Goal: Transaction & Acquisition: Register for event/course

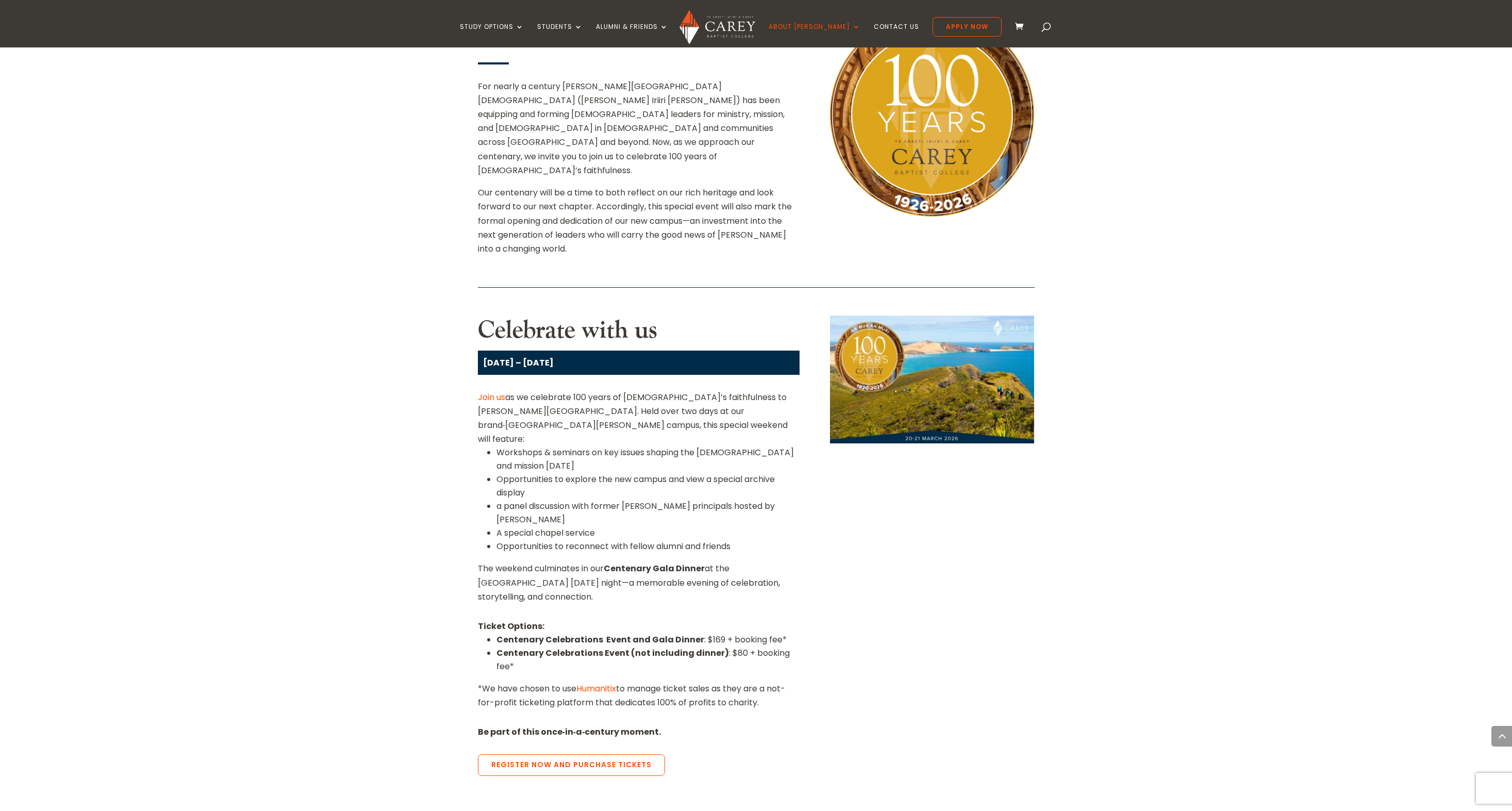
scroll to position [669, 0]
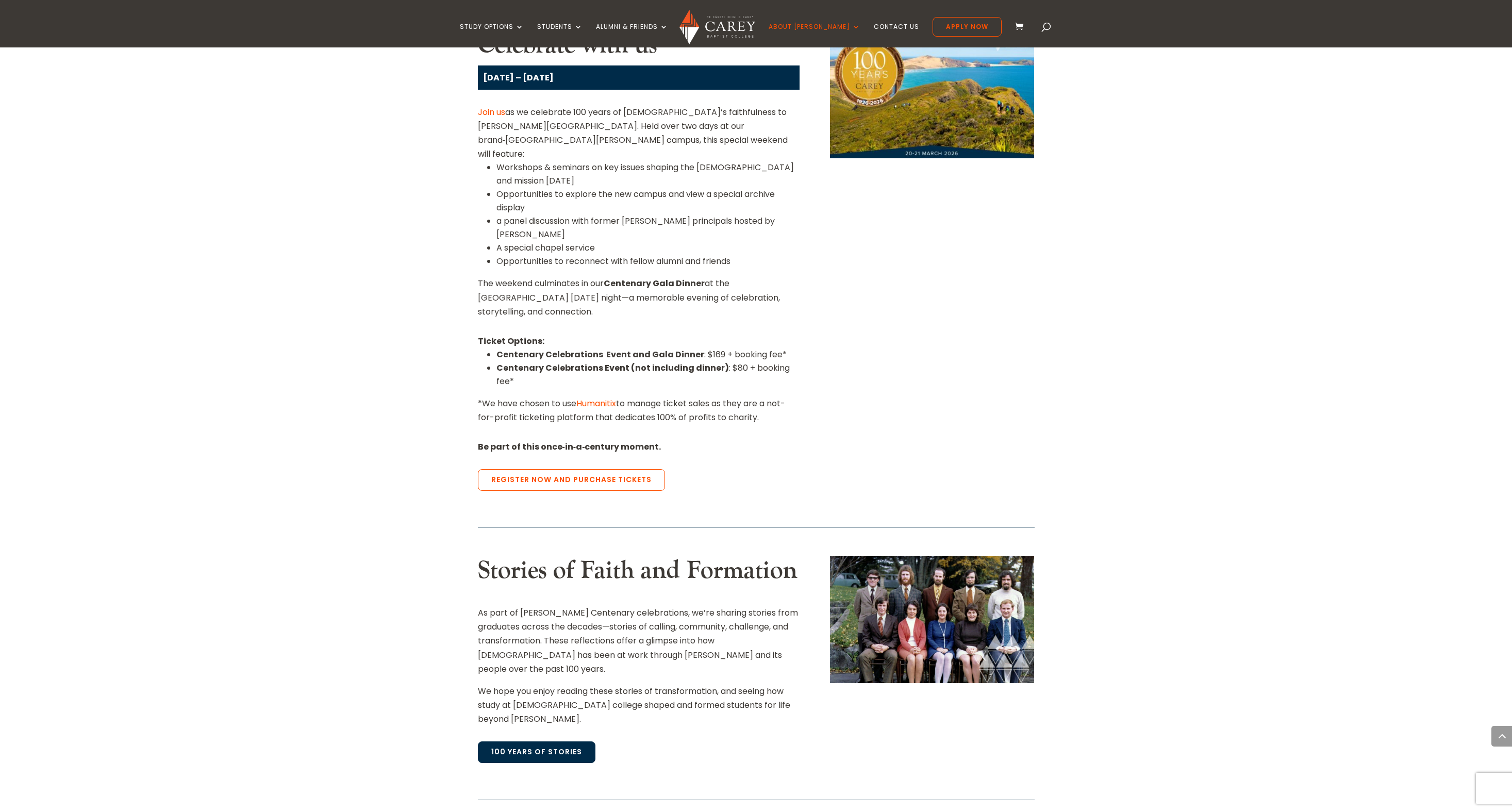
click at [535, 741] on link "100 Years of Stories" at bounding box center [536, 752] width 117 height 22
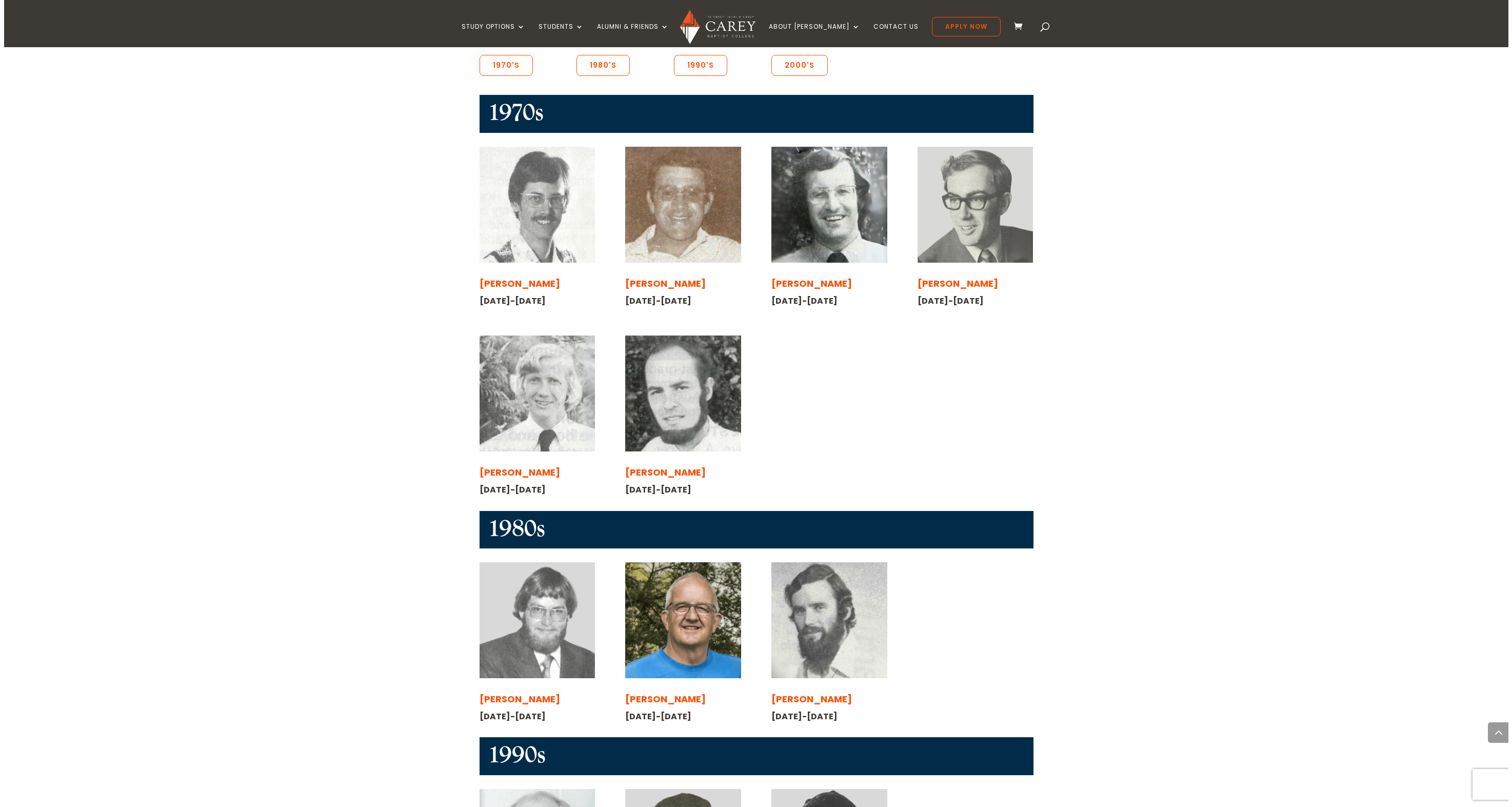
scroll to position [822, 0]
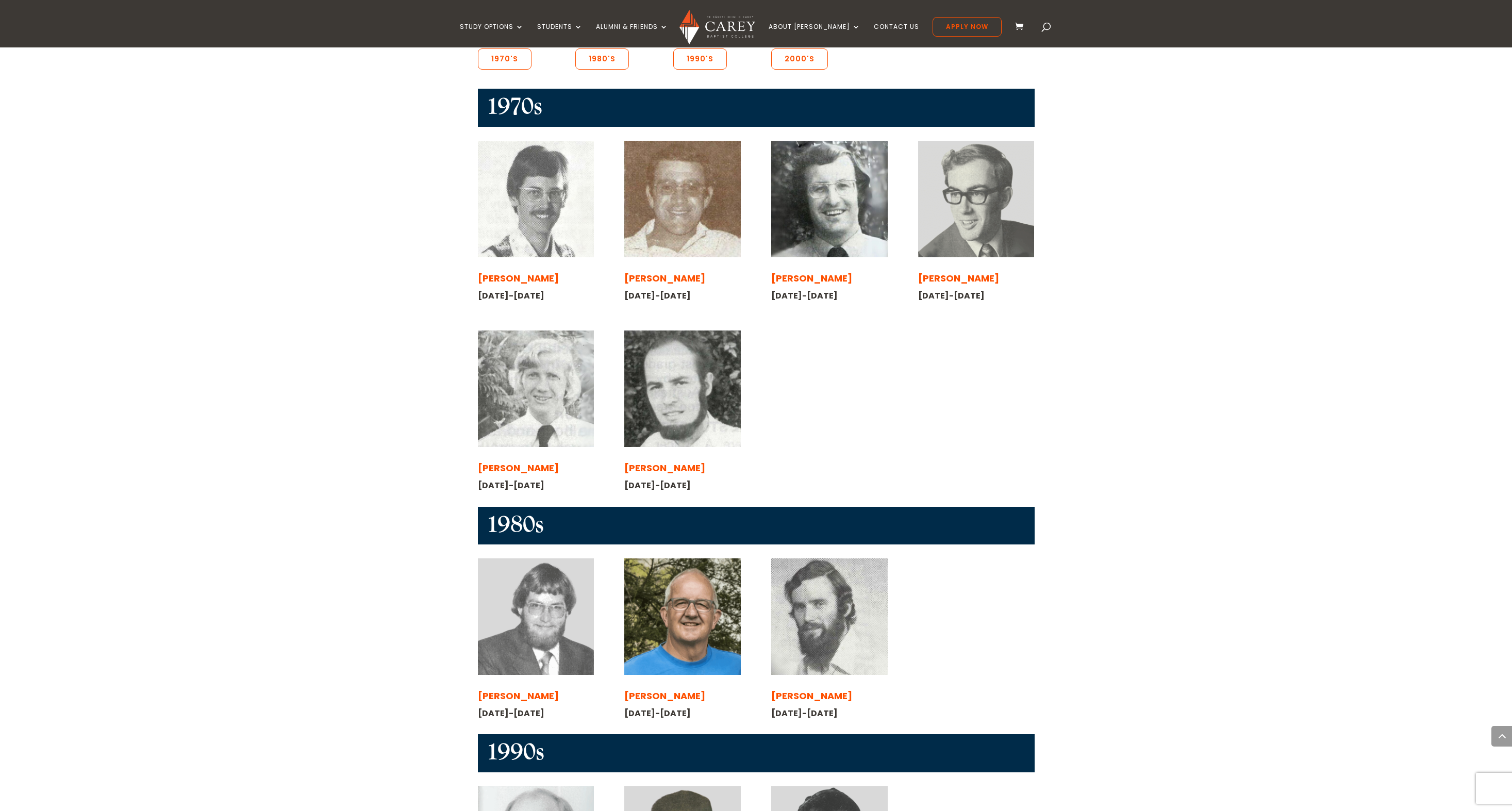
click at [535, 563] on img at bounding box center [535, 616] width 116 height 116
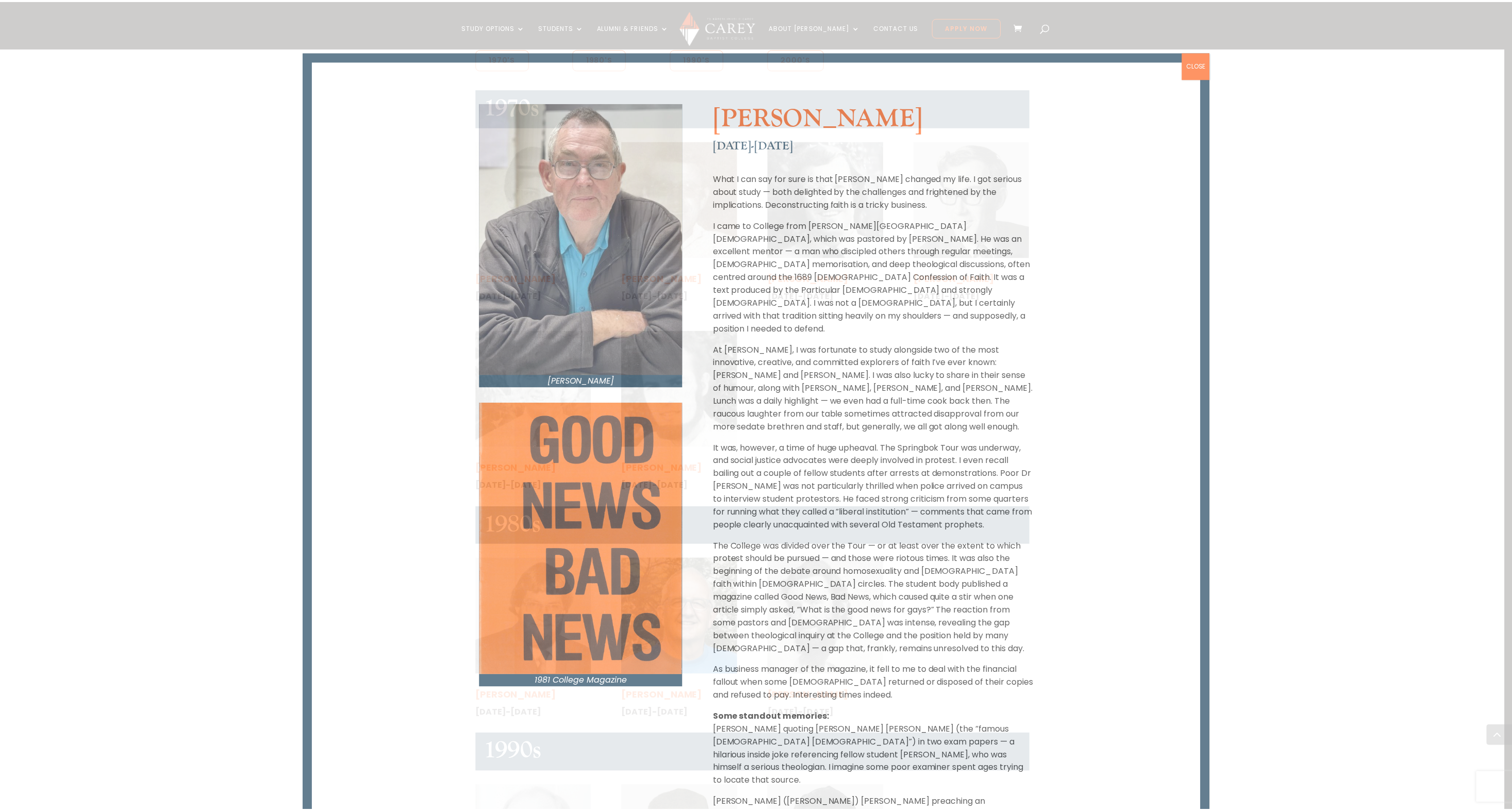
scroll to position [61, 0]
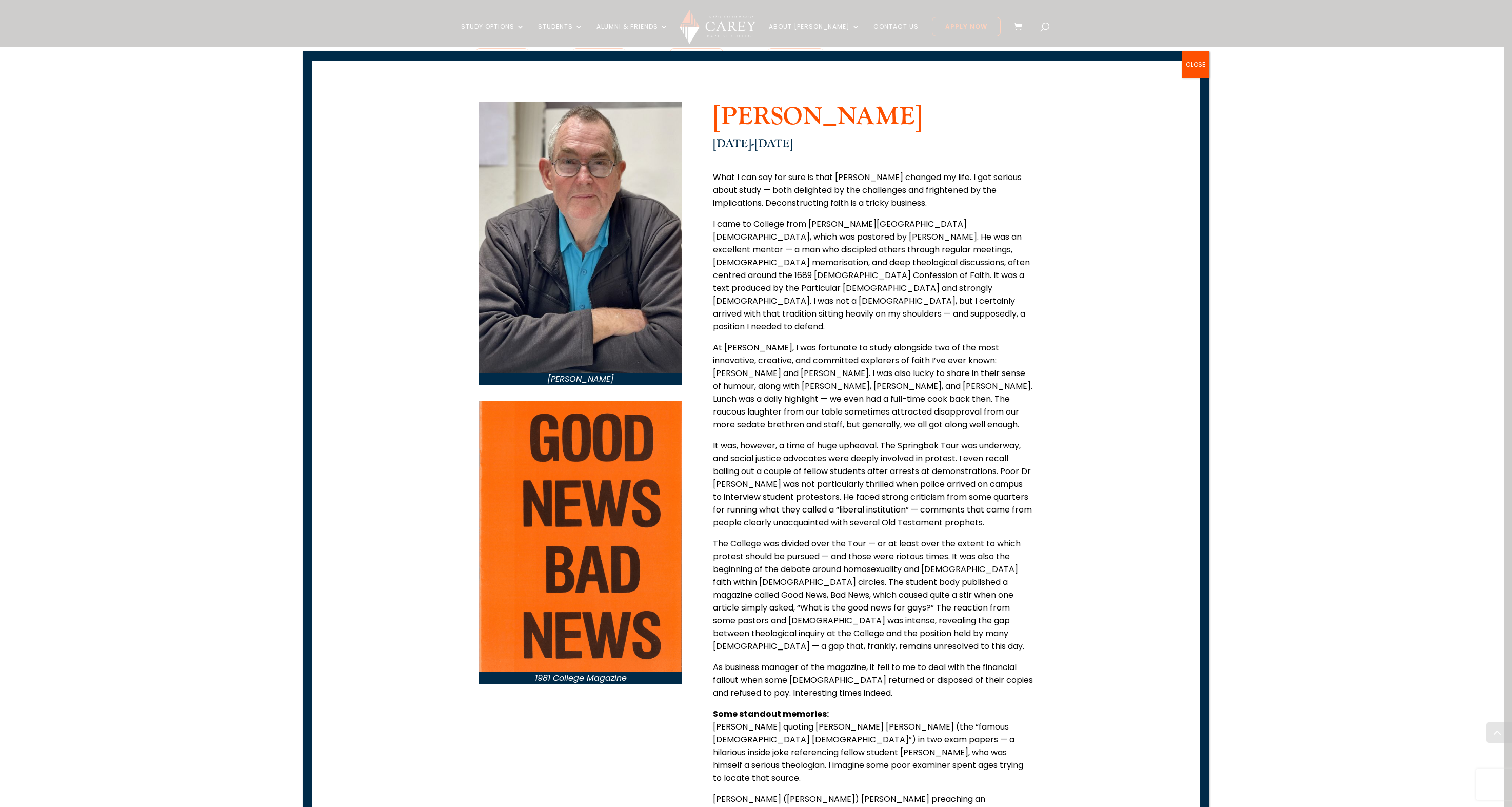
click at [1193, 64] on button "CLOSE" at bounding box center [1196, 65] width 27 height 27
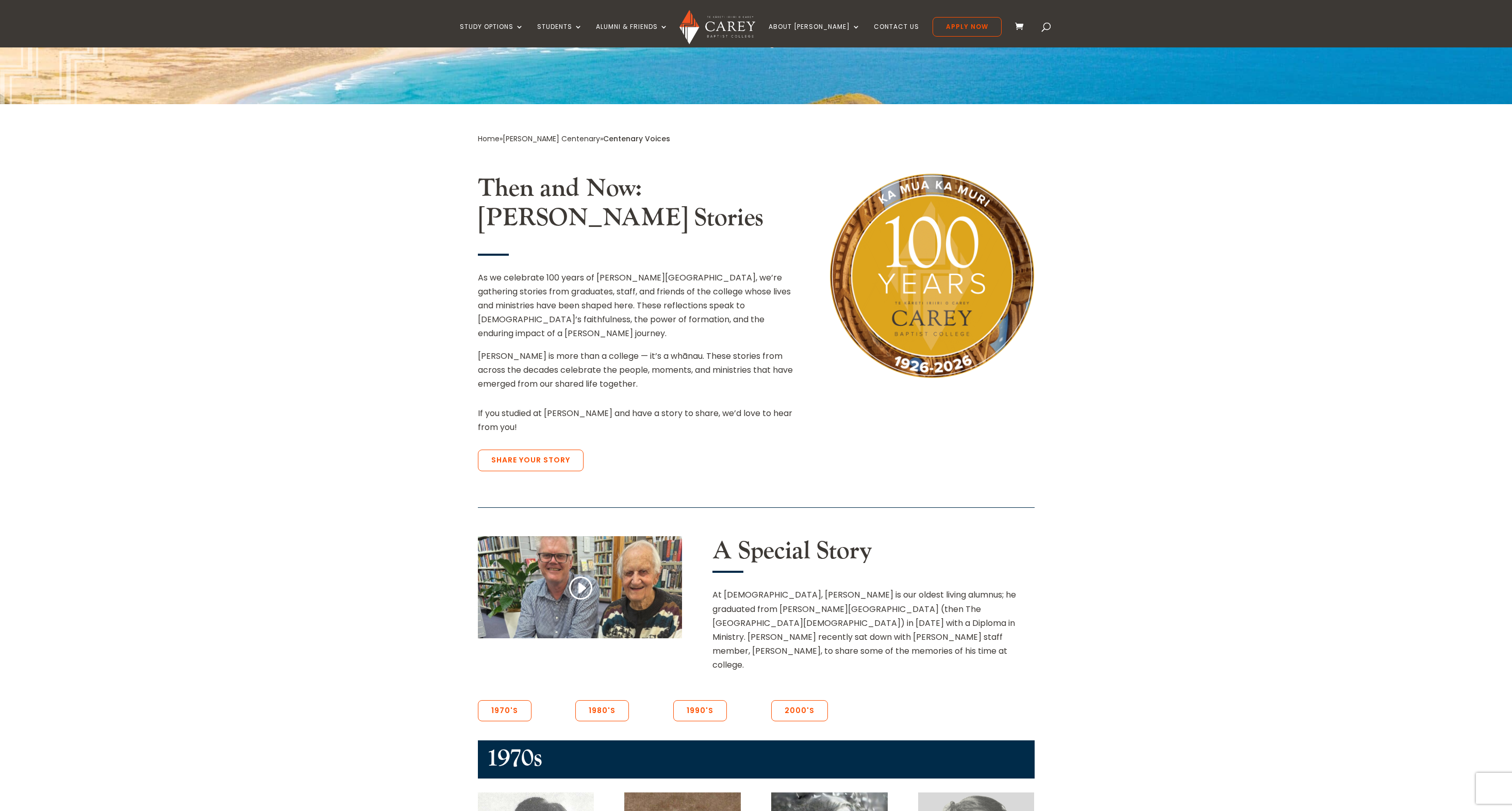
scroll to position [280, 0]
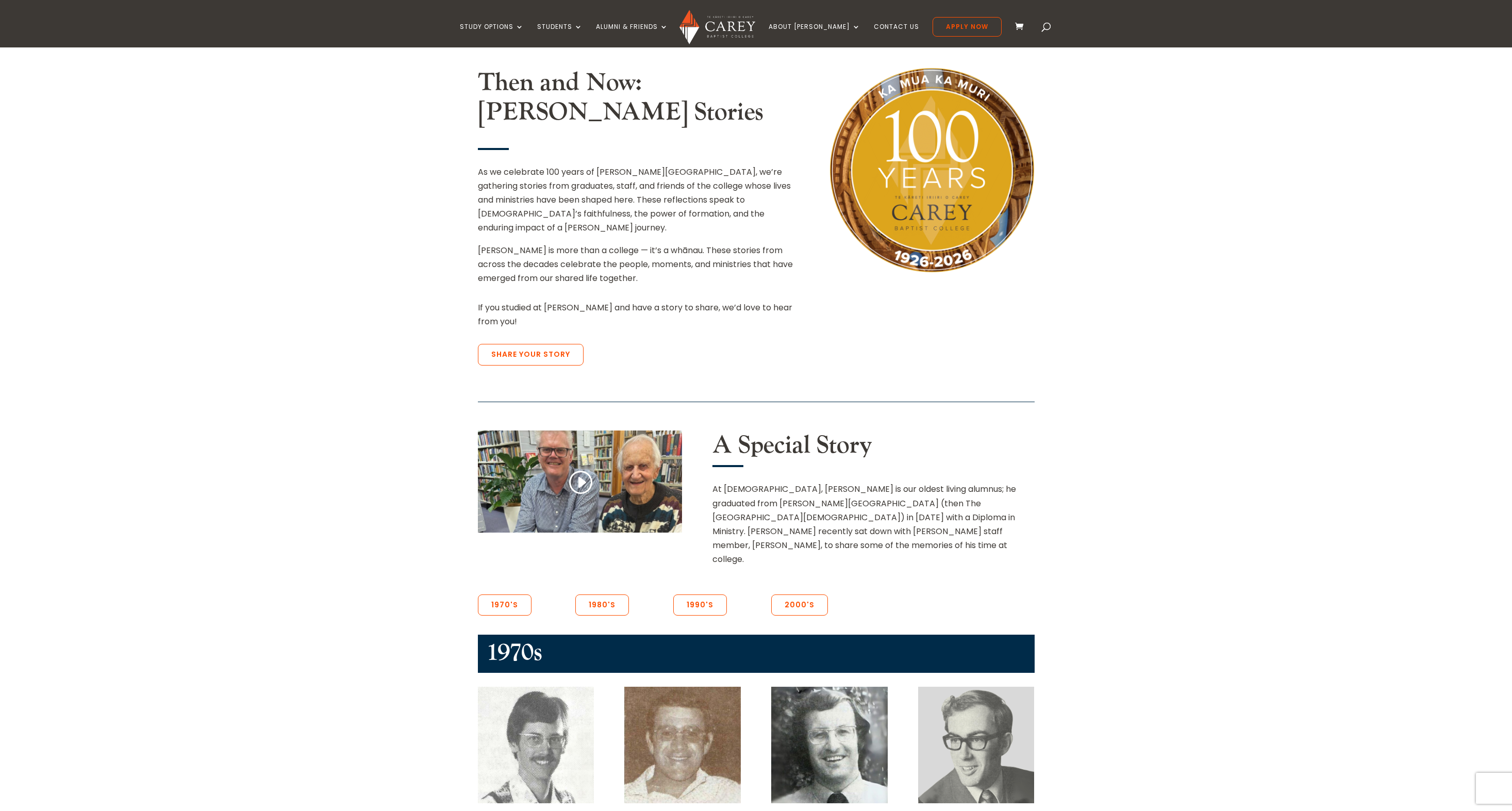
click at [553, 344] on link "Share Your Story" at bounding box center [530, 355] width 106 height 22
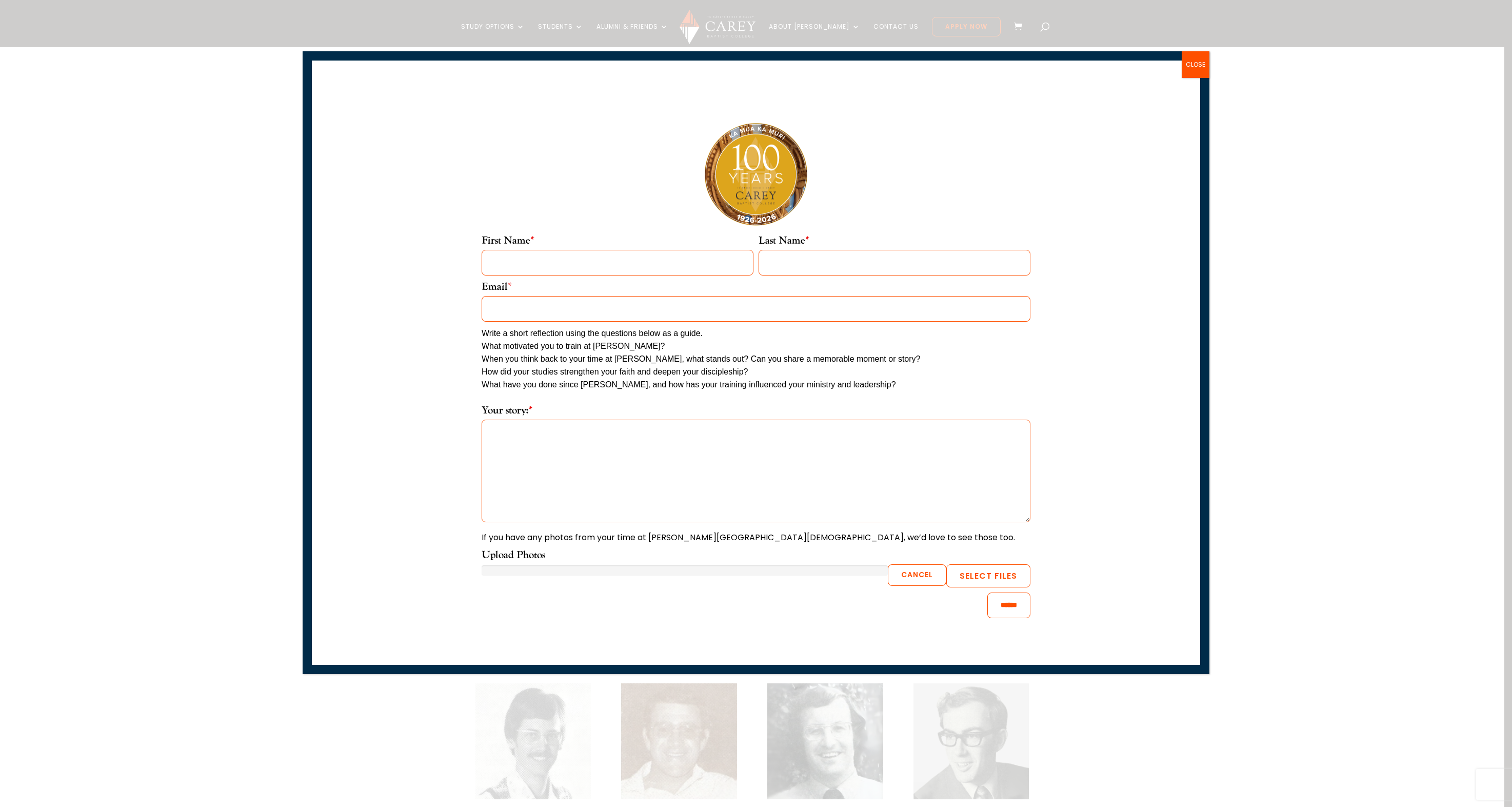
click at [1197, 63] on button "CLOSE" at bounding box center [1196, 65] width 27 height 27
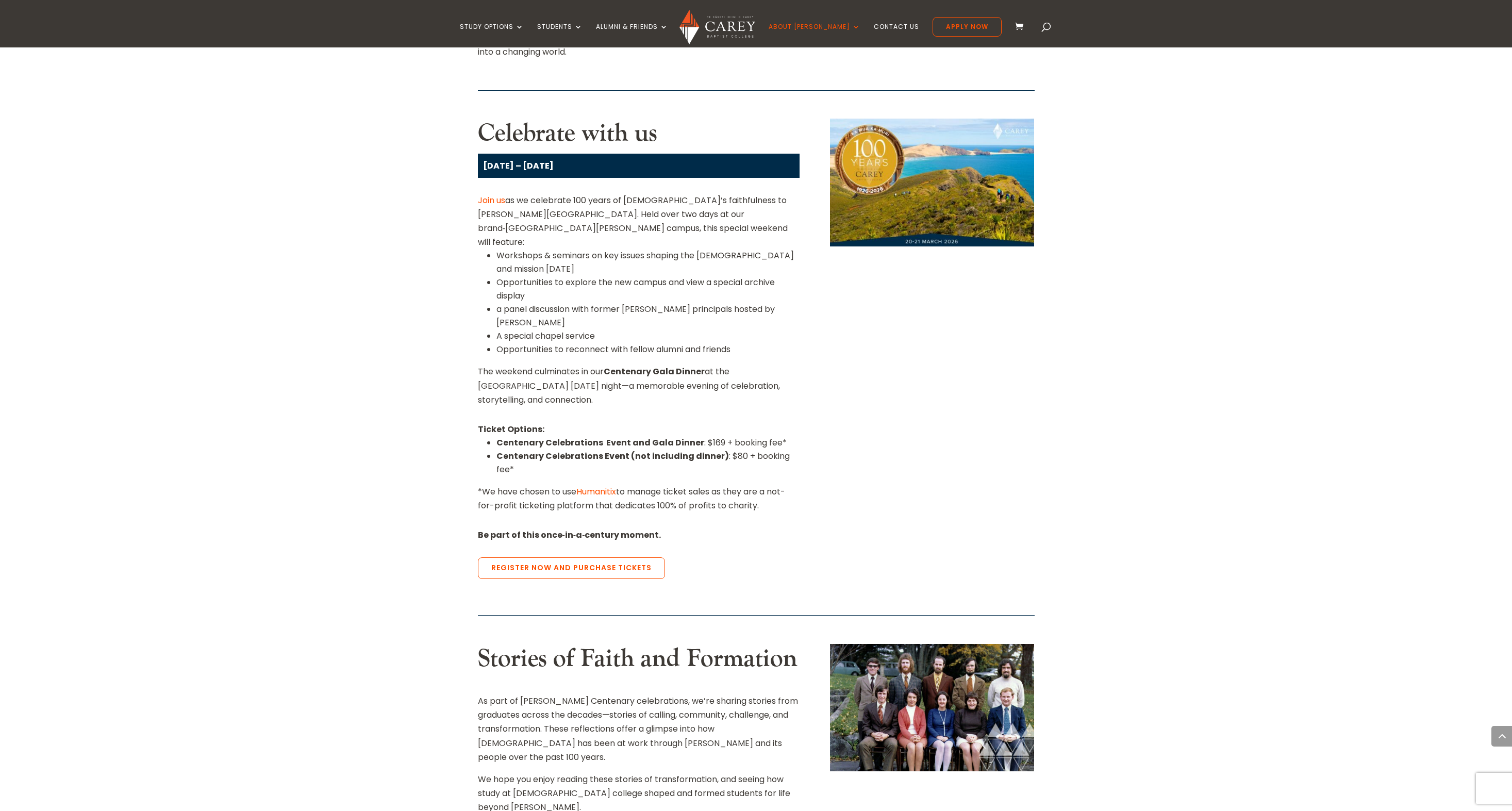
scroll to position [595, 0]
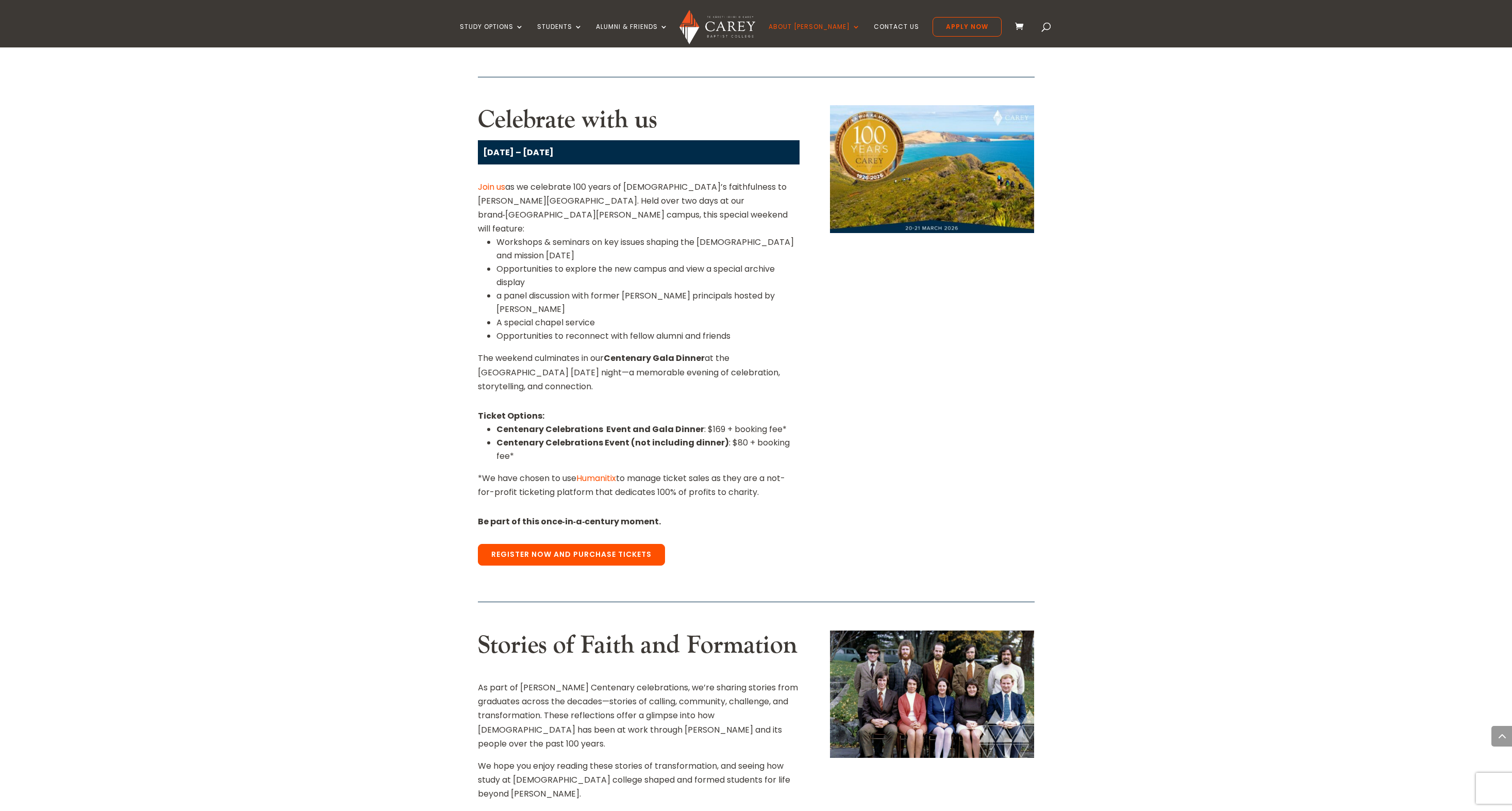
click at [574, 544] on link "Register Now and Purchase Tickets" at bounding box center [571, 555] width 187 height 22
